Goal: Transaction & Acquisition: Purchase product/service

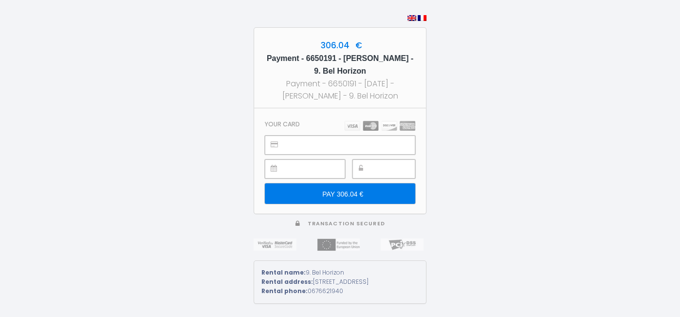
click at [372, 162] on div at bounding box center [384, 168] width 63 height 19
click at [369, 160] on div at bounding box center [384, 168] width 63 height 19
click at [343, 191] on input "PAY 306.04 €" at bounding box center [340, 193] width 150 height 20
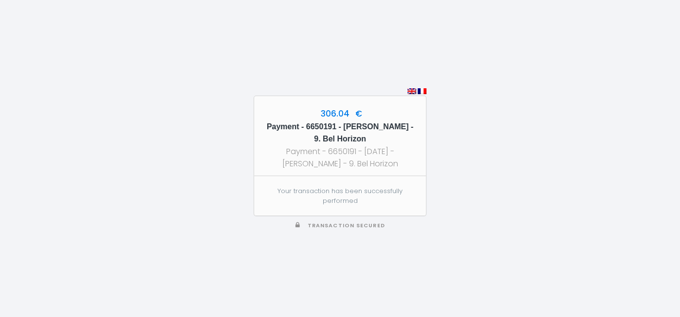
click at [658, 145] on div "306.04 € Payment - 6650191 - [PERSON_NAME] - 9. Bel Horizon Payment - 6650191 -…" at bounding box center [340, 158] width 680 height 317
click at [659, 144] on div "306.04 € Payment - 6650191 - [PERSON_NAME] - 9. Bel Horizon Payment - 6650191 -…" at bounding box center [340, 158] width 680 height 317
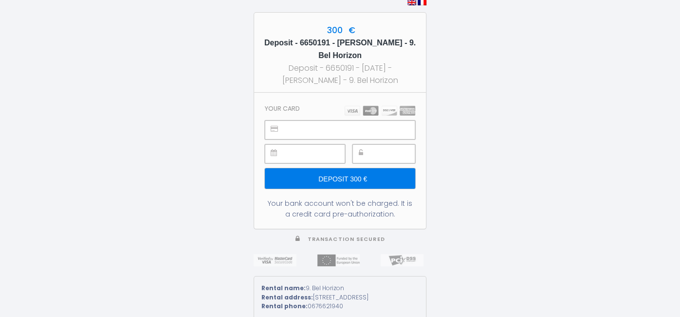
click at [285, 144] on div at bounding box center [305, 153] width 80 height 19
click at [366, 146] on div at bounding box center [384, 153] width 63 height 19
click at [339, 171] on input "Deposit 300 €" at bounding box center [340, 178] width 150 height 20
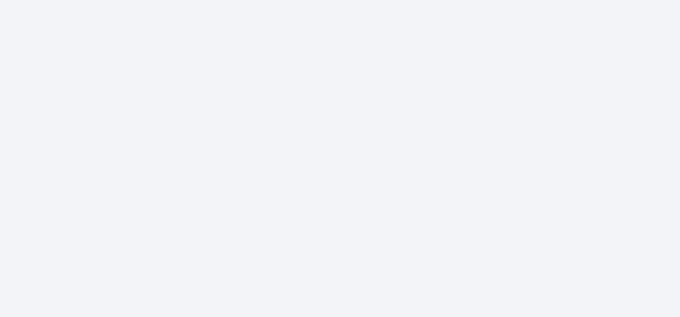
click at [339, 171] on iframe at bounding box center [340, 158] width 680 height 317
type input "Deposit 300 €"
